Goal: Transaction & Acquisition: Subscribe to service/newsletter

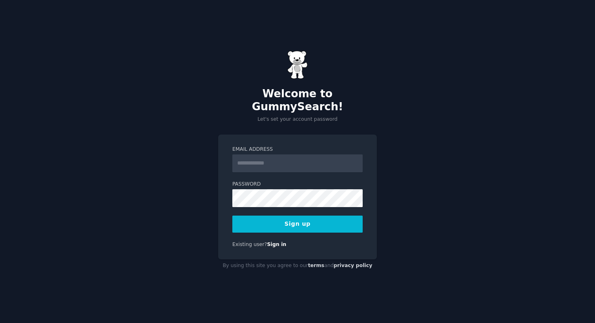
click at [296, 157] on input "Email Address" at bounding box center [297, 163] width 130 height 18
type input "**********"
click at [291, 216] on button "Sign up" at bounding box center [297, 223] width 130 height 17
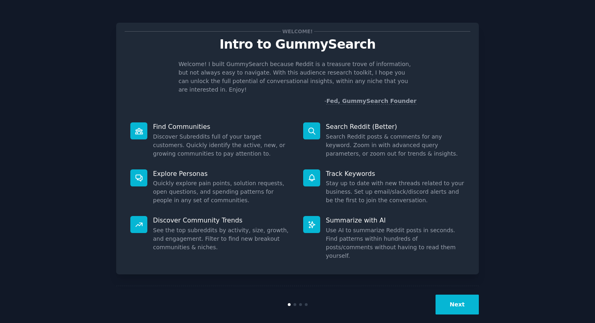
click at [445, 300] on button "Next" at bounding box center [456, 304] width 43 height 20
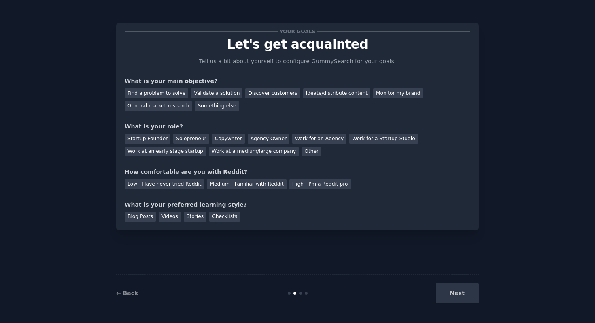
click at [445, 300] on div "Next" at bounding box center [418, 293] width 121 height 20
click at [153, 96] on div "Find a problem to solve" at bounding box center [157, 93] width 64 height 10
click at [147, 138] on div "Startup Founder" at bounding box center [148, 139] width 46 height 10
click at [193, 143] on div "Solopreneur" at bounding box center [191, 139] width 36 height 10
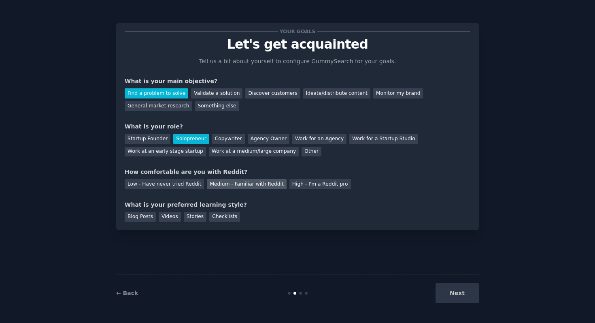
click at [229, 185] on div "Medium - Familiar with Reddit" at bounding box center [246, 184] width 79 height 10
click at [148, 216] on div "Blog Posts" at bounding box center [140, 217] width 31 height 10
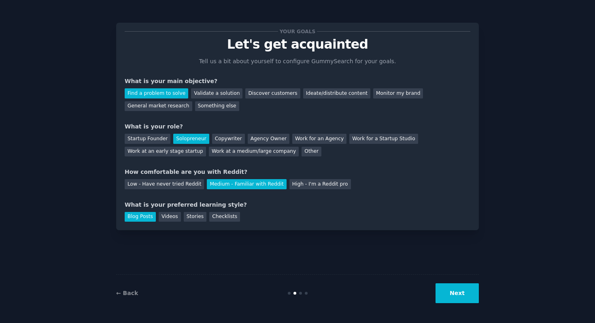
click at [469, 298] on button "Next" at bounding box center [456, 293] width 43 height 20
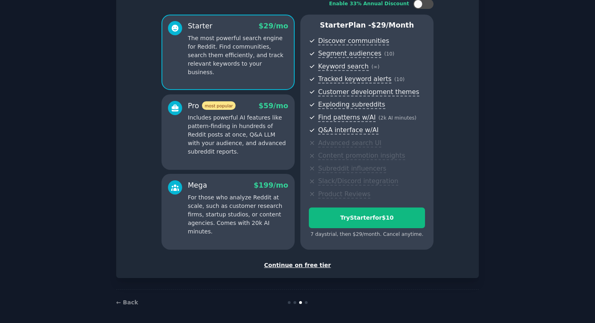
scroll to position [61, 0]
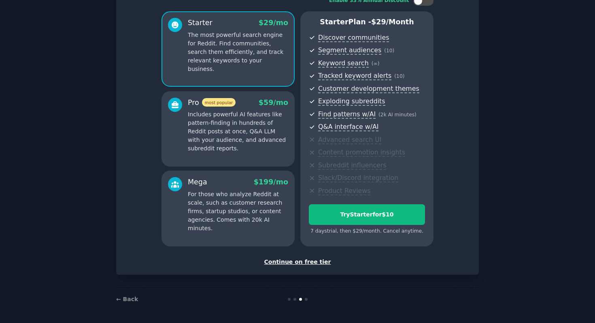
click at [294, 260] on div "Continue on free tier" at bounding box center [298, 261] width 346 height 8
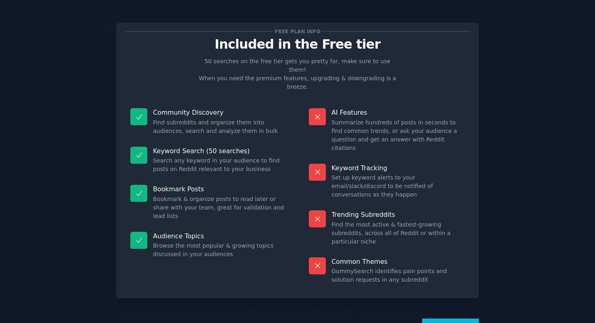
click at [444, 318] on button "Let's Go!" at bounding box center [450, 328] width 57 height 20
